Goal: Task Accomplishment & Management: Manage account settings

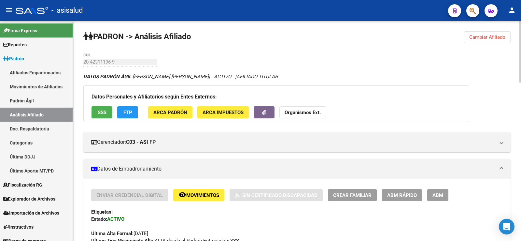
click at [482, 36] on span "Cambiar Afiliado" at bounding box center [487, 37] width 36 height 6
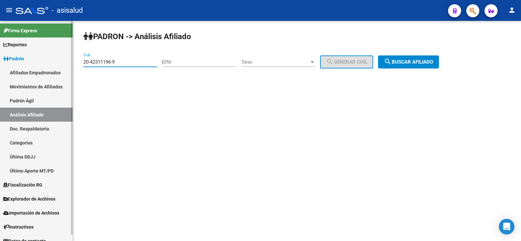
drag, startPoint x: 130, startPoint y: 63, endPoint x: 39, endPoint y: 63, distance: 90.5
click at [39, 63] on mat-sidenav-container "Firma Express Reportes Ingresos Devengados Análisis Histórico Detalles Transfer…" at bounding box center [260, 131] width 521 height 220
paste input "7-33201876-6"
type input "27-33201876-6"
click at [400, 56] on button "search Buscar afiliado" at bounding box center [408, 61] width 61 height 13
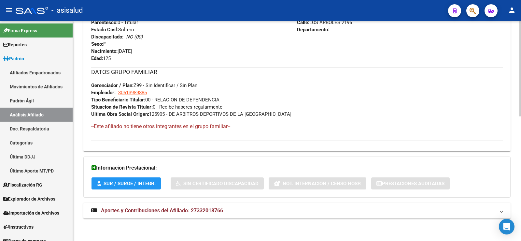
scroll to position [286, 0]
click at [216, 208] on span "Aportes y Contribuciones del Afiliado: 27332018766" at bounding box center [162, 210] width 122 height 6
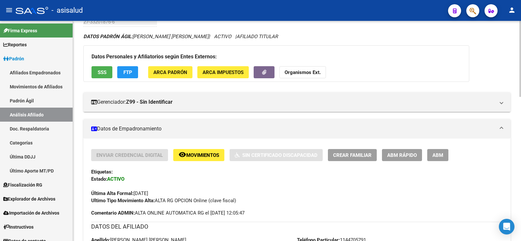
scroll to position [25, 0]
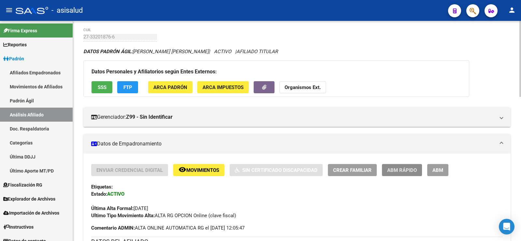
click at [406, 171] on span "ABM Rápido" at bounding box center [402, 170] width 30 height 6
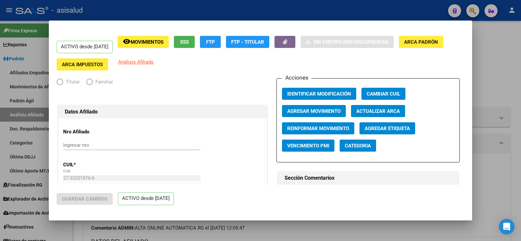
radio input "true"
type input "30-61398988-5"
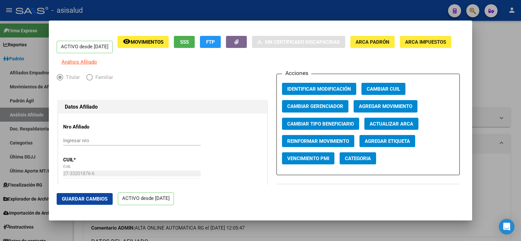
click at [386, 127] on span "Actualizar ARCA" at bounding box center [391, 124] width 44 height 6
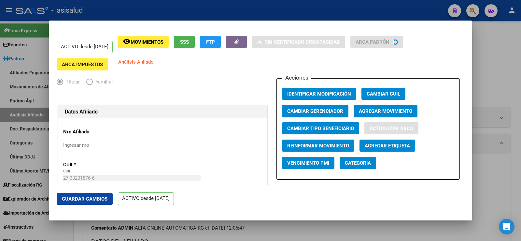
type input "PERI"
type input "BARBARA MELINA"
type input "1987-07-05"
type input "[PERSON_NAME]"
type input "1688"
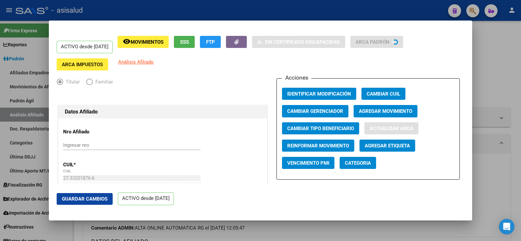
type input "INES DE PONS"
type input "716"
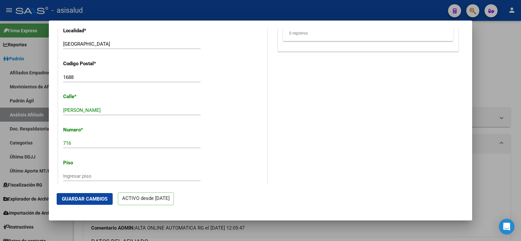
scroll to position [618, 0]
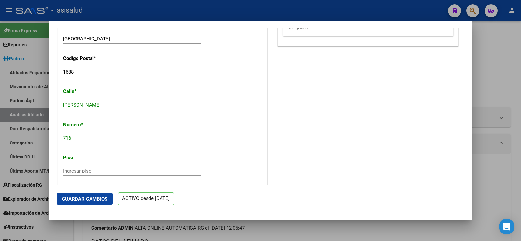
click at [100, 195] on button "Guardar Cambios" at bounding box center [85, 199] width 56 height 12
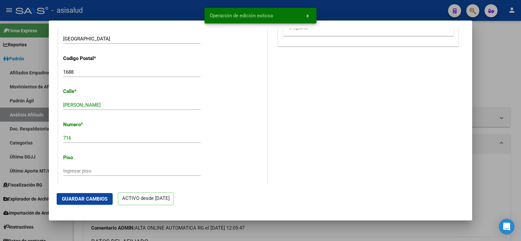
click at [509, 62] on div at bounding box center [260, 120] width 521 height 241
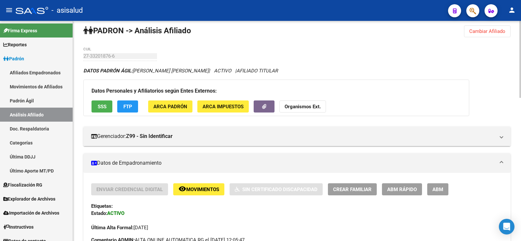
scroll to position [0, 0]
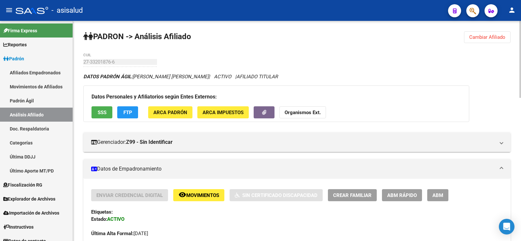
click at [105, 116] on button "SSS" at bounding box center [101, 112] width 21 height 12
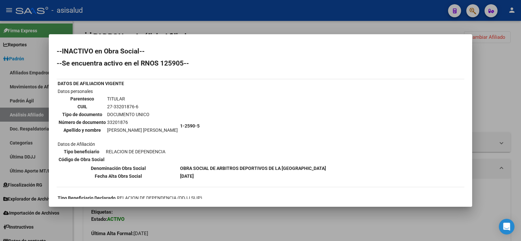
click at [510, 76] on div at bounding box center [260, 120] width 521 height 241
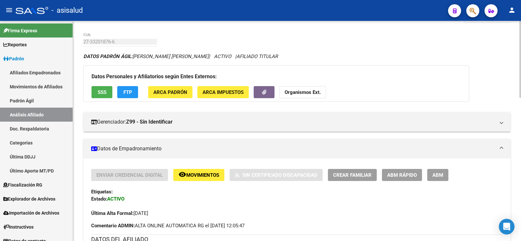
scroll to position [33, 0]
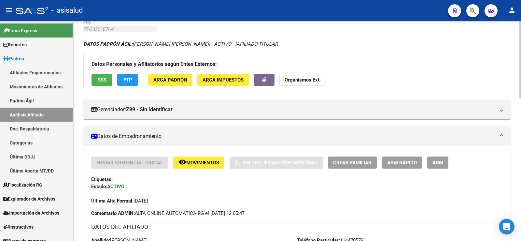
click at [406, 165] on span "ABM Rápido" at bounding box center [402, 162] width 30 height 6
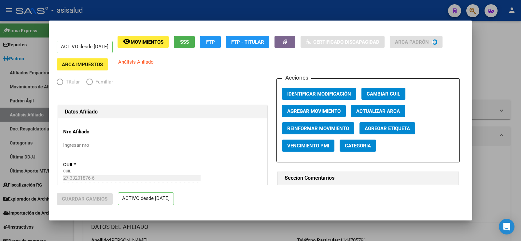
radio input "true"
type input "30-61398988-5"
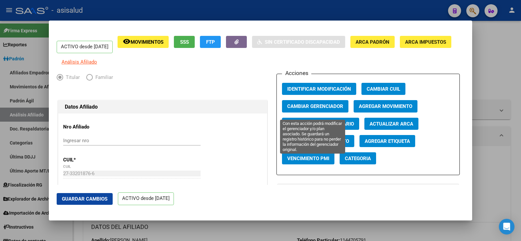
click at [330, 109] on span "Cambiar Gerenciador" at bounding box center [315, 107] width 56 height 6
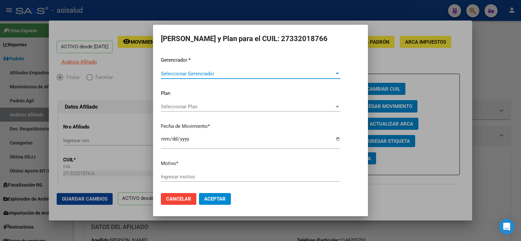
click at [200, 73] on span "Seleccionar Gerenciador" at bounding box center [247, 74] width 173 height 6
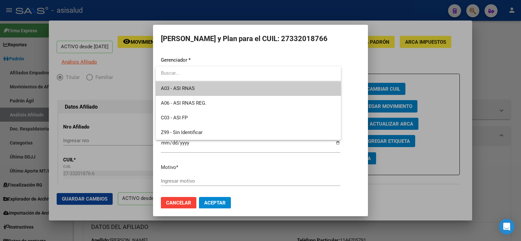
click at [196, 88] on span "A03 - ASI RNAS" at bounding box center [248, 88] width 175 height 15
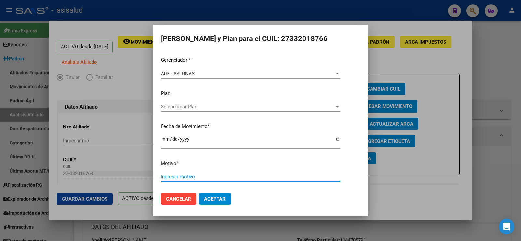
click at [176, 178] on input "Ingresar motivo" at bounding box center [250, 176] width 179 height 6
type input "*"
click at [211, 201] on span "Aceptar" at bounding box center [214, 199] width 21 height 6
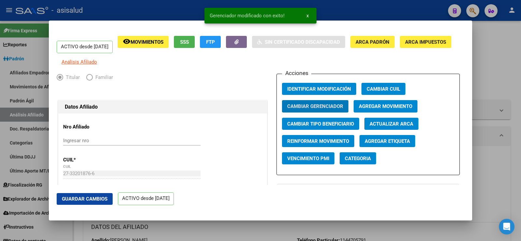
click at [91, 195] on button "Guardar Cambios" at bounding box center [85, 199] width 56 height 12
click at [503, 36] on div at bounding box center [260, 120] width 521 height 241
